Goal: Check status

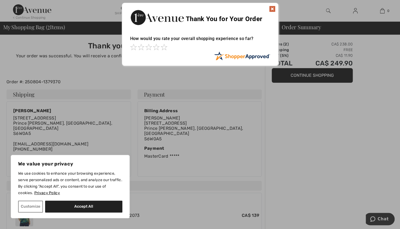
click at [261, 105] on div at bounding box center [200, 114] width 400 height 229
click at [261, 8] on img at bounding box center [272, 9] width 6 height 6
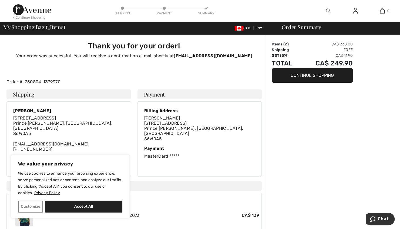
scroll to position [11, 0]
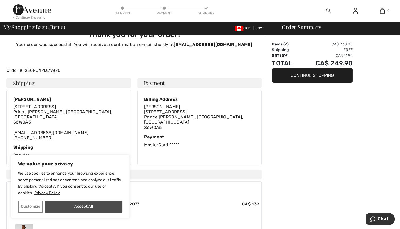
click at [84, 139] on button "Accept All" at bounding box center [83, 206] width 77 height 12
checkbox input "true"
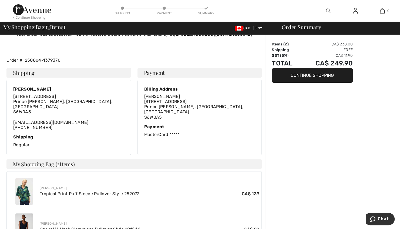
scroll to position [0, 0]
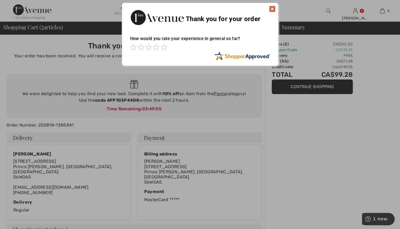
click at [272, 8] on img at bounding box center [272, 9] width 6 height 6
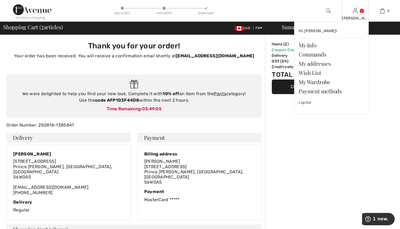
click at [357, 10] on link at bounding box center [355, 10] width 5 height 5
